Goal: Task Accomplishment & Management: Complete application form

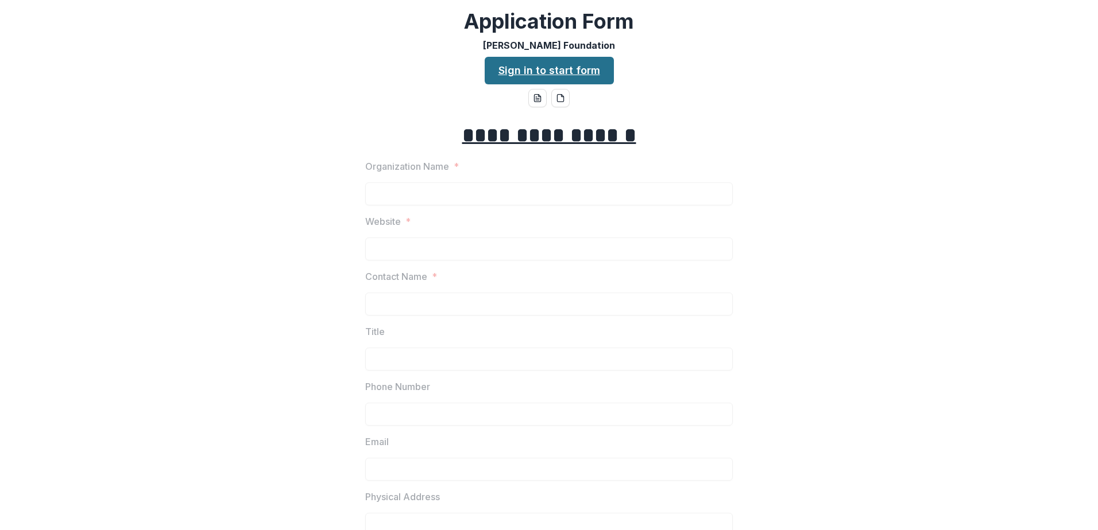
click at [572, 73] on link "Sign in to start form" at bounding box center [549, 71] width 129 height 28
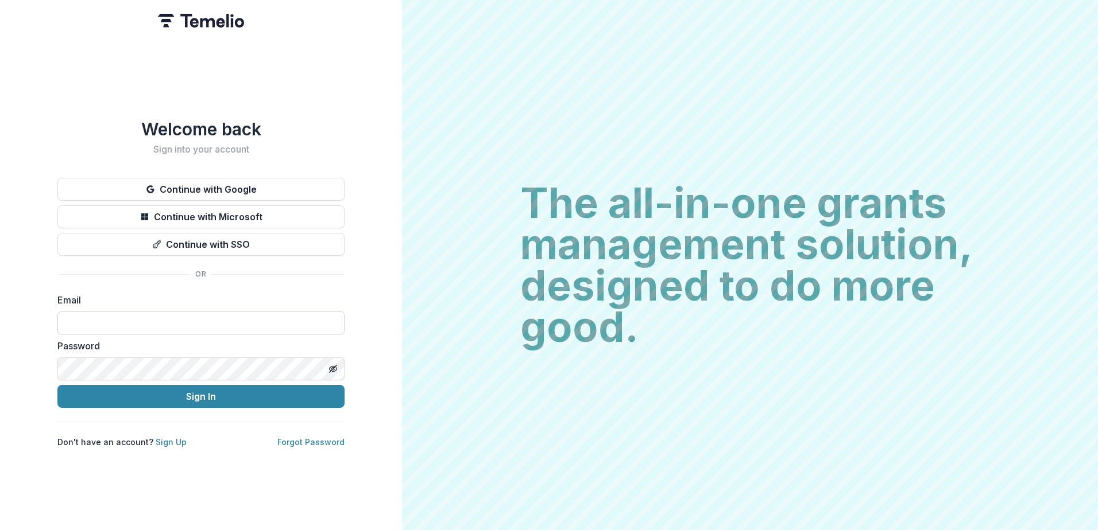
click at [130, 321] on input at bounding box center [200, 323] width 287 height 23
type input "**********"
click at [162, 211] on button "Continue with Microsoft" at bounding box center [200, 217] width 287 height 23
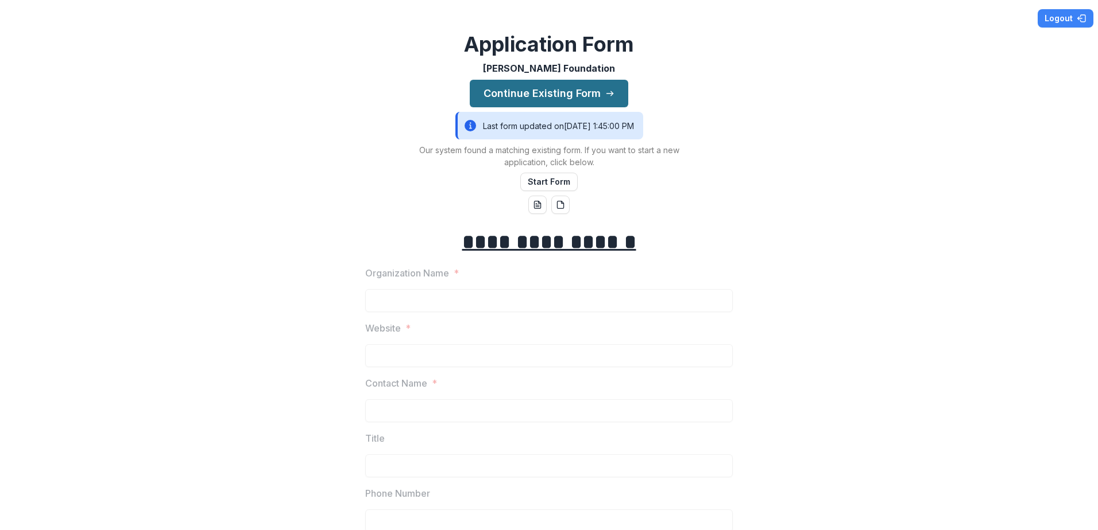
click at [542, 87] on button "Continue Existing Form" at bounding box center [549, 94] width 158 height 28
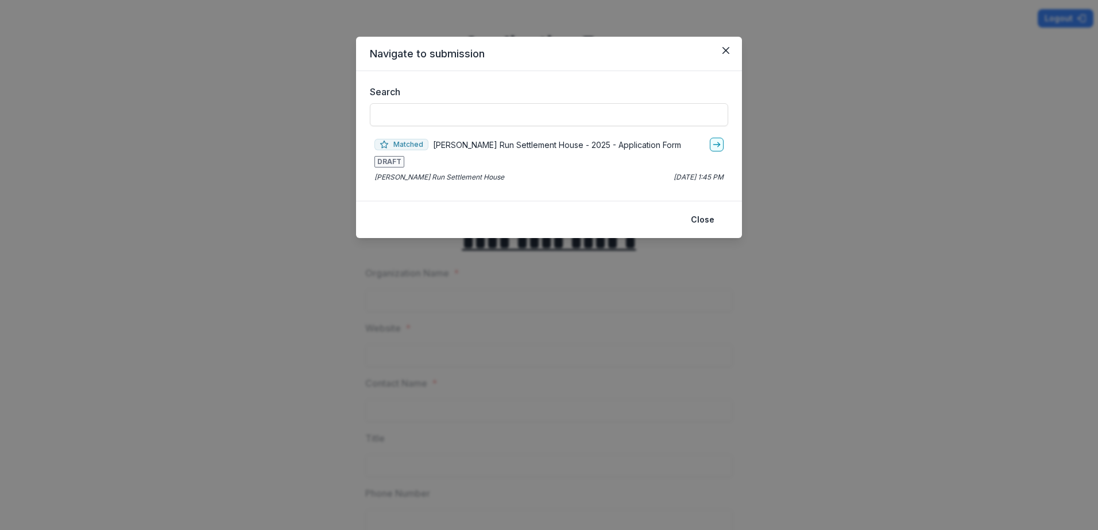
click at [526, 146] on p "[PERSON_NAME] Run Settlement House - 2025 - Application Form" at bounding box center [557, 145] width 248 height 12
click at [714, 141] on icon "go-to" at bounding box center [716, 144] width 9 height 9
